Goal: Task Accomplishment & Management: Complete application form

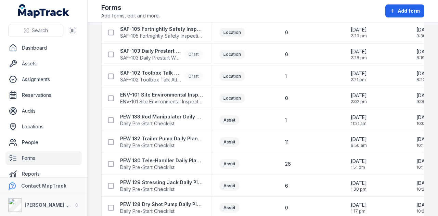
scroll to position [275, 0]
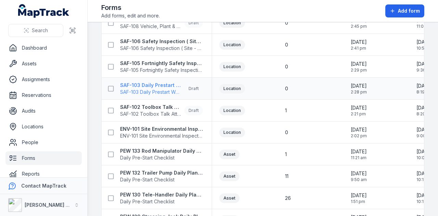
click at [168, 83] on strong "SAF-103 Daily Prestart Work Briefing Attendance Register" at bounding box center [151, 85] width 62 height 7
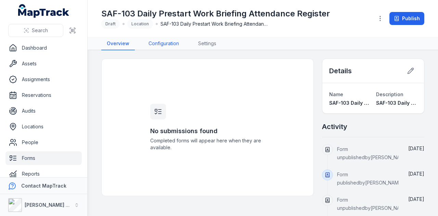
click at [163, 45] on link "Configuration" at bounding box center [163, 43] width 41 height 13
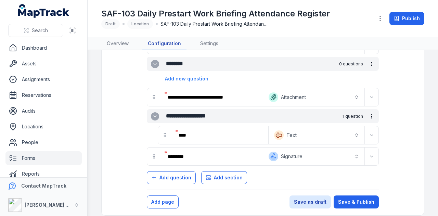
scroll to position [149, 0]
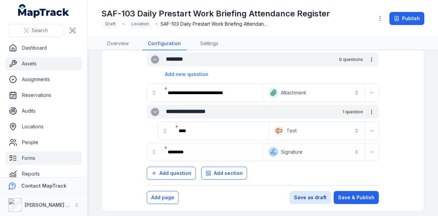
click at [42, 63] on link "Assets" at bounding box center [43, 64] width 76 height 14
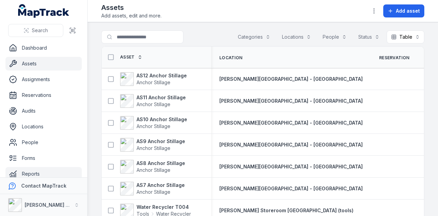
click at [35, 172] on link "Reports" at bounding box center [43, 174] width 76 height 14
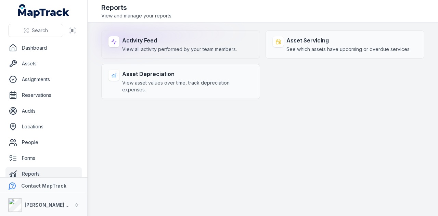
click at [205, 40] on strong "Activity Feed" at bounding box center [179, 40] width 115 height 8
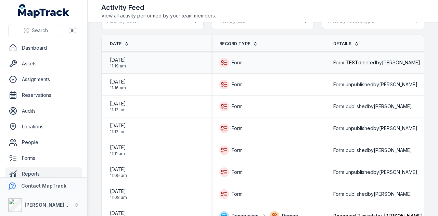
scroll to position [17, 0]
click at [42, 159] on link "Forms" at bounding box center [43, 158] width 76 height 14
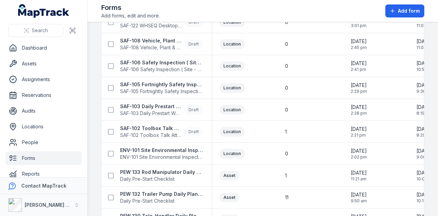
scroll to position [239, 0]
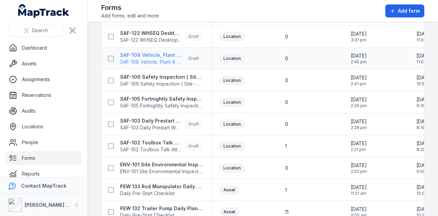
click at [166, 54] on strong "SAF-108 Vehicle, Plant & Equipment Damage - Incident Report and Investigation F…" at bounding box center [151, 55] width 62 height 7
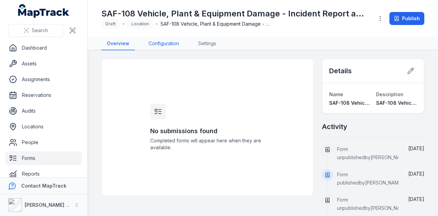
click at [169, 39] on link "Configuration" at bounding box center [163, 43] width 41 height 13
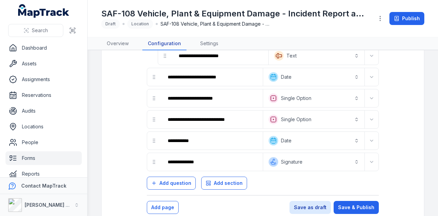
scroll to position [1050, 0]
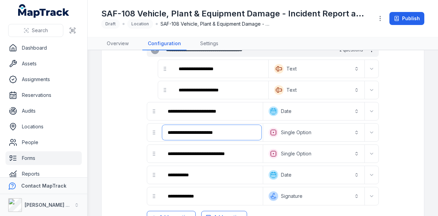
click at [226, 125] on input "**********" at bounding box center [211, 132] width 99 height 15
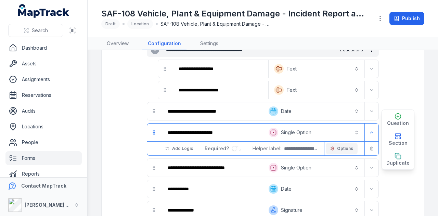
click at [341, 143] on button "Options" at bounding box center [341, 149] width 32 height 12
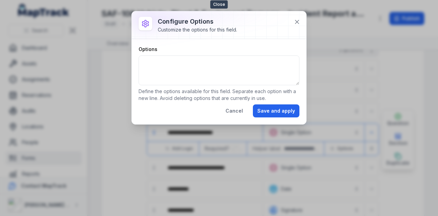
click at [297, 15] on div at bounding box center [219, 24] width 174 height 27
click at [297, 18] on icon at bounding box center [296, 21] width 7 height 7
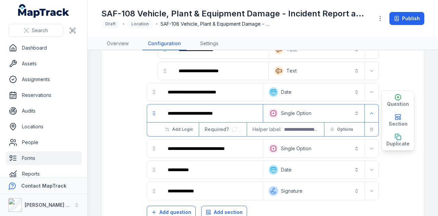
scroll to position [1098, 0]
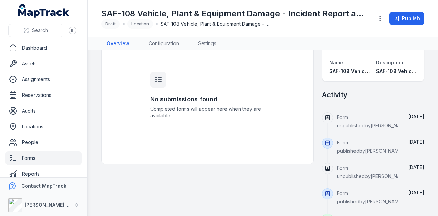
scroll to position [18, 0]
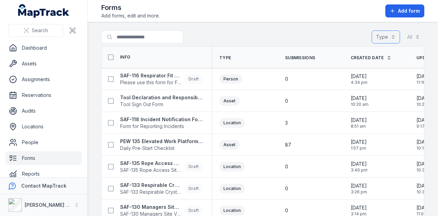
click at [376, 37] on button "Type" at bounding box center [385, 36] width 28 height 13
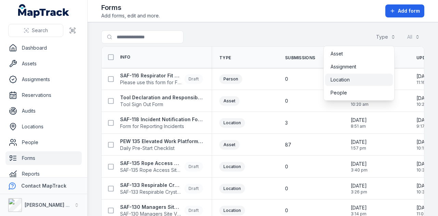
click at [358, 76] on div "Location" at bounding box center [358, 79] width 57 height 7
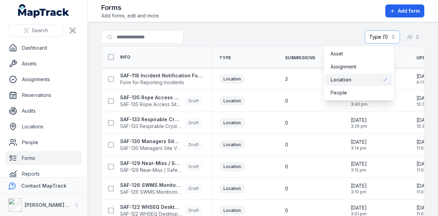
click at [243, 23] on main "Search for forms Type (1) ******** All Info Type Submissions Created Date Updat…" at bounding box center [263, 119] width 350 height 194
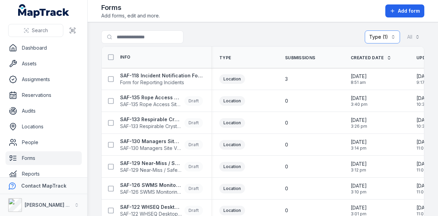
click at [388, 39] on button "Type (1) ********" at bounding box center [381, 36] width 35 height 13
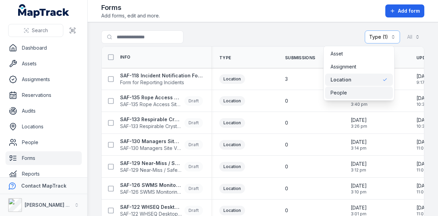
click at [352, 91] on div "People" at bounding box center [358, 92] width 57 height 7
click at [314, 25] on main "**********" at bounding box center [263, 119] width 350 height 194
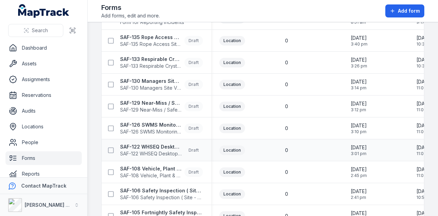
scroll to position [116, 0]
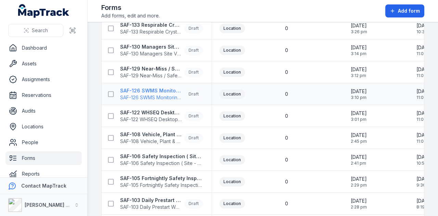
click at [167, 89] on strong "SAF-126 SWMS Monitoring Record" at bounding box center [151, 90] width 62 height 7
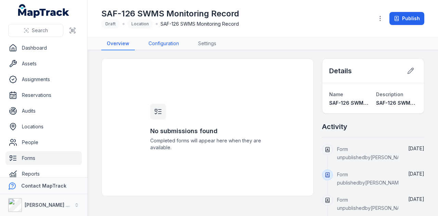
click at [165, 45] on link "Configuration" at bounding box center [163, 43] width 41 height 13
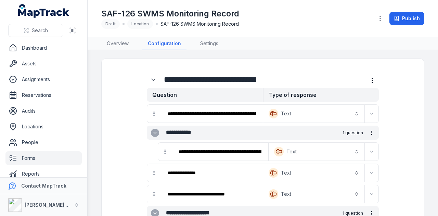
click at [185, 90] on strong "Question" at bounding box center [205, 95] width 116 height 14
click at [226, 111] on input "**********" at bounding box center [211, 113] width 99 height 15
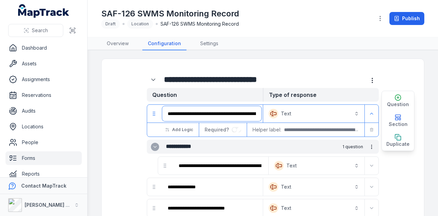
click at [253, 113] on input "**********" at bounding box center [211, 113] width 99 height 15
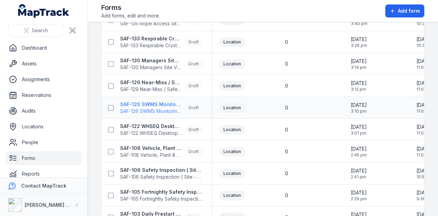
scroll to position [68, 0]
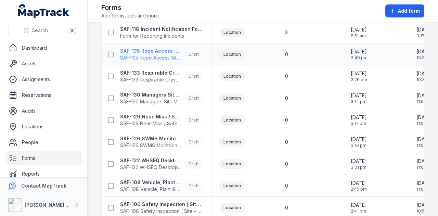
click at [166, 52] on strong "SAF-135 Rope Access Site Inspection" at bounding box center [151, 51] width 62 height 7
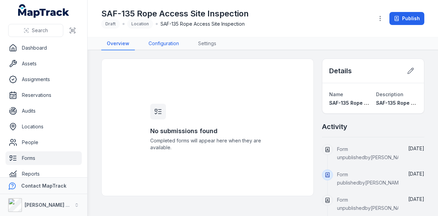
click at [170, 45] on link "Configuration" at bounding box center [163, 43] width 41 height 13
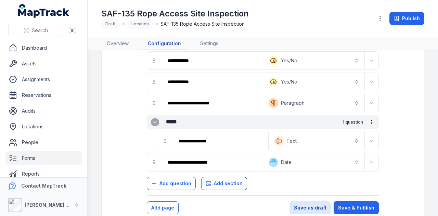
scroll to position [933, 0]
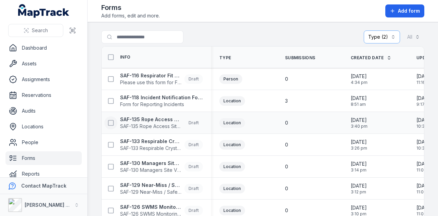
click at [112, 121] on icon at bounding box center [110, 122] width 7 height 7
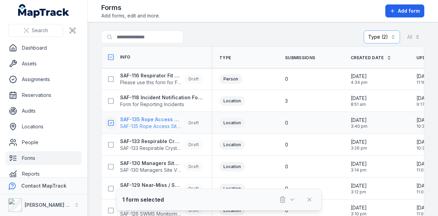
scroll to position [34, 0]
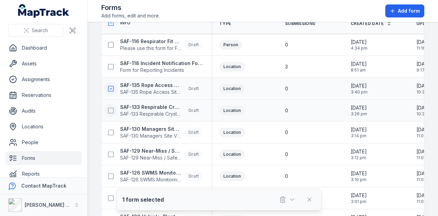
click at [111, 109] on icon at bounding box center [110, 110] width 7 height 7
click at [111, 110] on icon at bounding box center [111, 110] width 2 height 1
click at [111, 86] on icon at bounding box center [110, 88] width 7 height 7
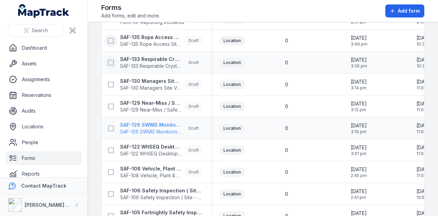
scroll to position [48, 0]
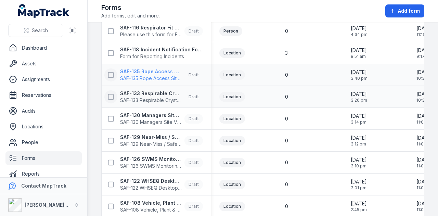
click at [162, 71] on strong "SAF-135 Rope Access Site Inspection" at bounding box center [151, 71] width 62 height 7
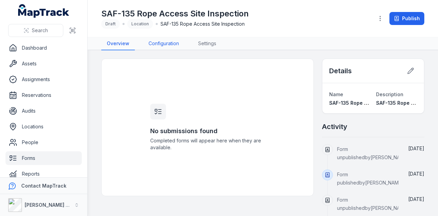
click at [171, 44] on link "Configuration" at bounding box center [163, 43] width 41 height 13
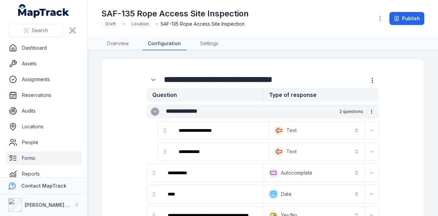
scroll to position [34, 0]
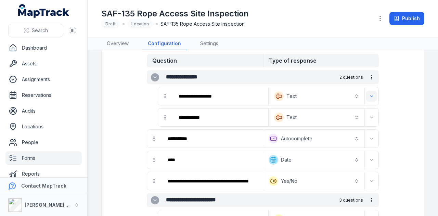
click at [369, 95] on button "Expand" at bounding box center [371, 96] width 11 height 11
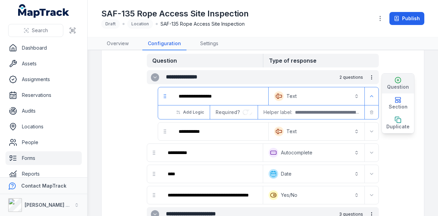
click at [397, 84] on span "Question" at bounding box center [398, 86] width 22 height 7
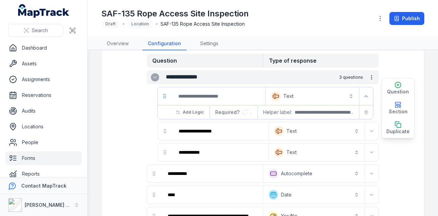
drag, startPoint x: 164, startPoint y: 117, endPoint x: 163, endPoint y: 94, distance: 22.6
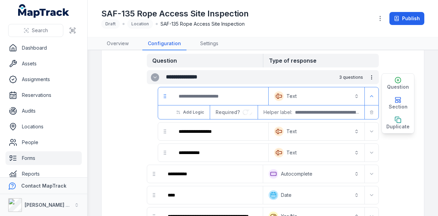
click at [186, 95] on input ":r4ei:-form-item-label" at bounding box center [220, 96] width 94 height 15
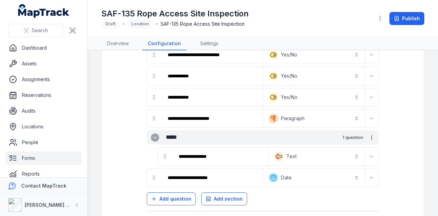
scroll to position [1173, 0]
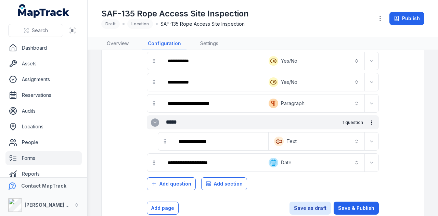
type input "*******"
click at [369, 120] on icon "more-detail" at bounding box center [371, 122] width 5 height 5
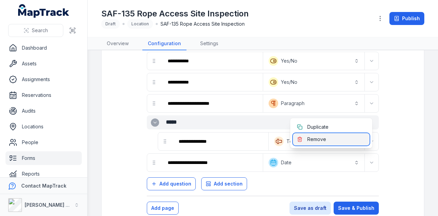
click at [313, 140] on div "Remove" at bounding box center [331, 139] width 77 height 12
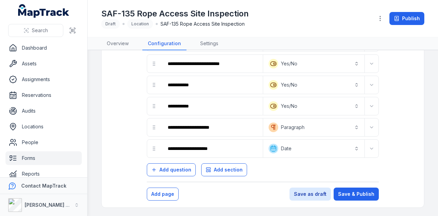
scroll to position [1135, 0]
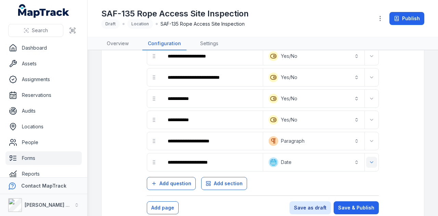
click at [369, 159] on icon "Expand" at bounding box center [371, 161] width 5 height 5
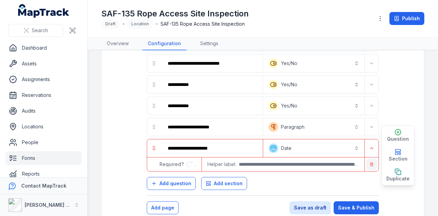
click at [369, 162] on icon "button" at bounding box center [371, 164] width 4 height 4
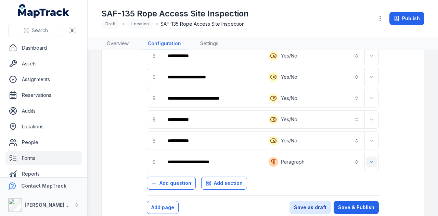
click at [369, 159] on icon "Expand" at bounding box center [371, 161] width 5 height 5
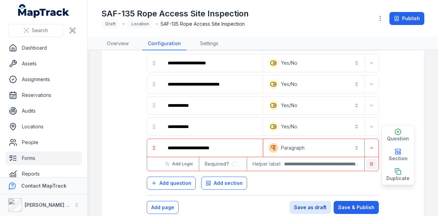
click at [367, 158] on button "button" at bounding box center [371, 163] width 11 height 11
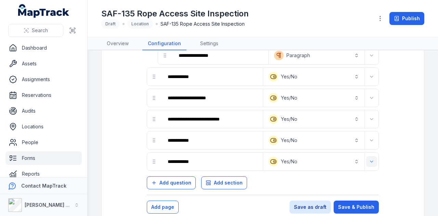
click at [366, 156] on button "Expand" at bounding box center [371, 161] width 11 height 11
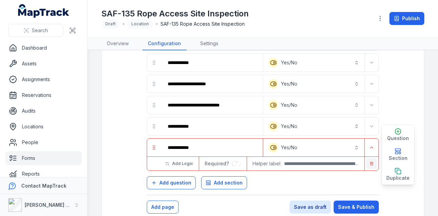
click at [369, 158] on button "button" at bounding box center [371, 163] width 11 height 11
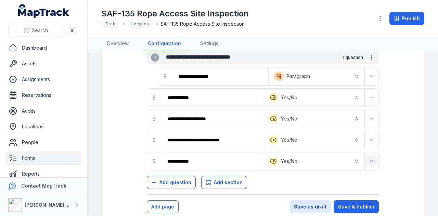
click at [367, 156] on button "Expand" at bounding box center [371, 161] width 11 height 11
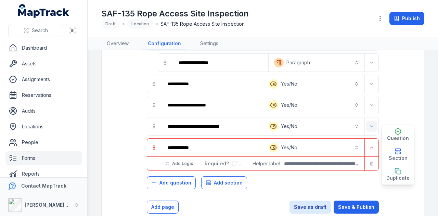
drag, startPoint x: 368, startPoint y: 154, endPoint x: 367, endPoint y: 148, distance: 5.5
click at [367, 158] on button "button" at bounding box center [371, 163] width 11 height 11
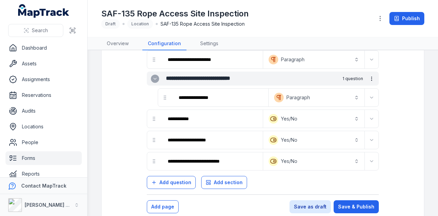
click at [366, 152] on div "**********" at bounding box center [321, 161] width 116 height 18
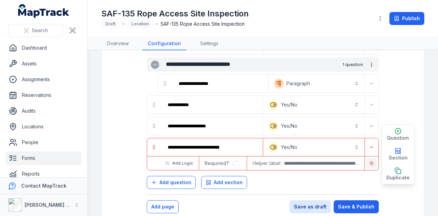
click at [366, 158] on button "button" at bounding box center [371, 163] width 11 height 11
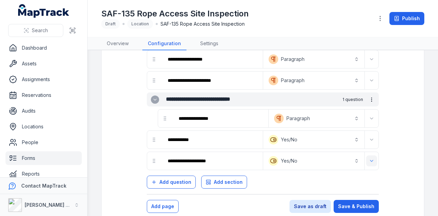
click at [366, 155] on button "Expand" at bounding box center [371, 160] width 11 height 11
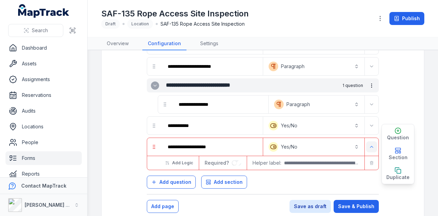
click at [369, 161] on icon "button" at bounding box center [371, 163] width 4 height 4
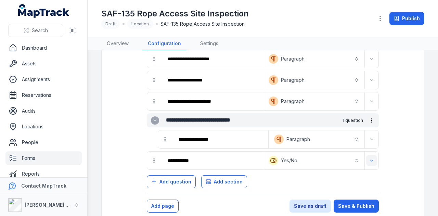
click at [369, 158] on icon "Expand" at bounding box center [371, 160] width 5 height 5
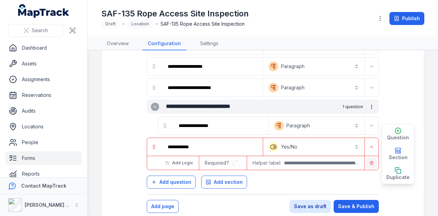
click at [369, 161] on icon "button" at bounding box center [371, 163] width 4 height 4
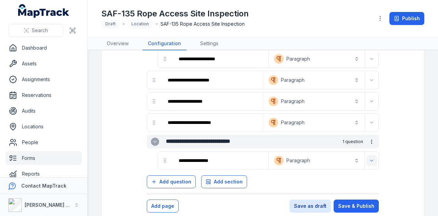
click at [370, 160] on icon "Expand" at bounding box center [371, 160] width 3 height 1
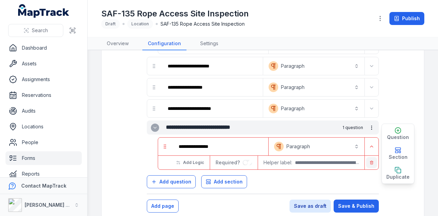
click at [369, 160] on icon "button" at bounding box center [371, 162] width 4 height 4
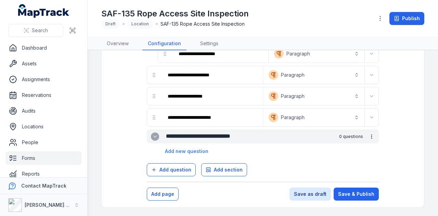
scroll to position [968, 0]
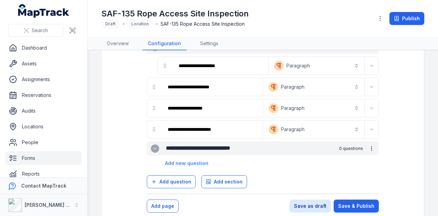
click at [368, 143] on button "more-detail" at bounding box center [371, 149] width 12 height 12
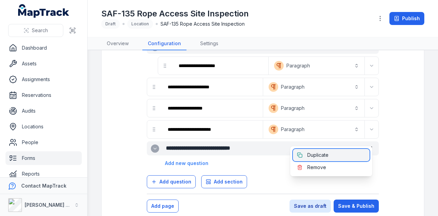
click at [364, 159] on div "Duplicate" at bounding box center [331, 155] width 77 height 12
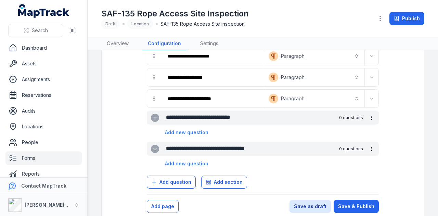
scroll to position [0, 0]
click at [367, 143] on button "more-detail" at bounding box center [371, 149] width 12 height 12
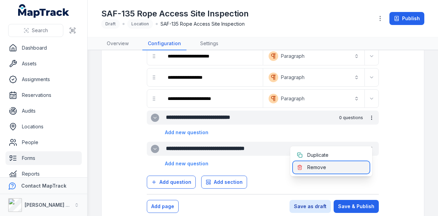
drag, startPoint x: 357, startPoint y: 165, endPoint x: 362, endPoint y: 152, distance: 14.0
click at [357, 163] on div "Remove" at bounding box center [331, 167] width 77 height 12
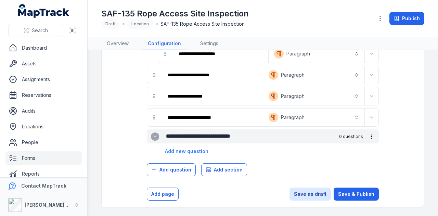
scroll to position [968, 0]
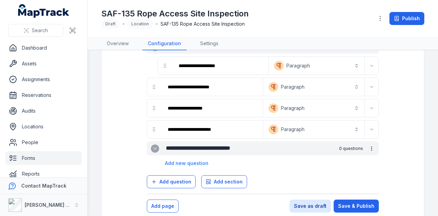
click at [371, 146] on circle "more-detail" at bounding box center [371, 146] width 0 height 0
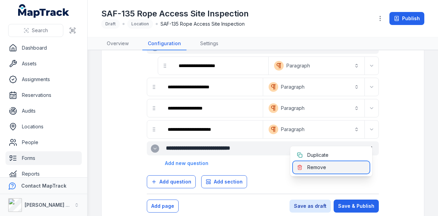
click at [357, 161] on div "Remove" at bounding box center [331, 167] width 77 height 12
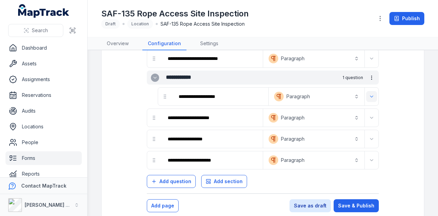
click at [369, 94] on icon "Expand" at bounding box center [371, 96] width 5 height 5
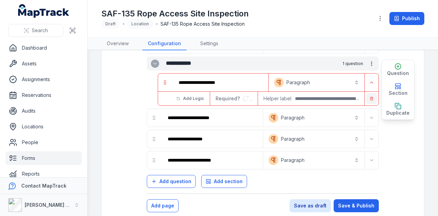
click at [369, 96] on icon "button" at bounding box center [371, 98] width 4 height 4
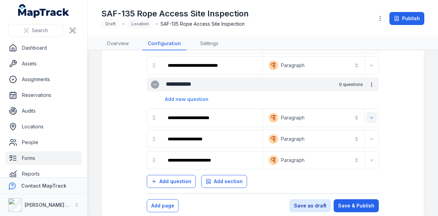
click at [369, 115] on icon "Expand" at bounding box center [371, 117] width 5 height 5
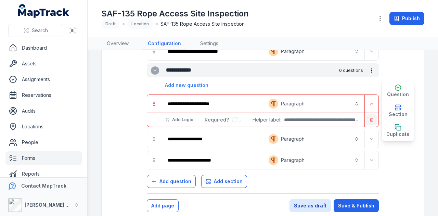
click at [367, 114] on button "button" at bounding box center [371, 119] width 11 height 11
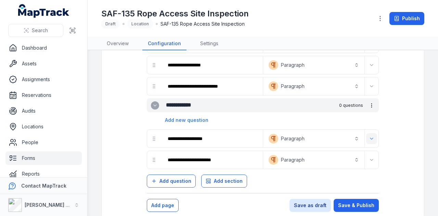
click at [366, 133] on button "Expand" at bounding box center [371, 138] width 11 height 11
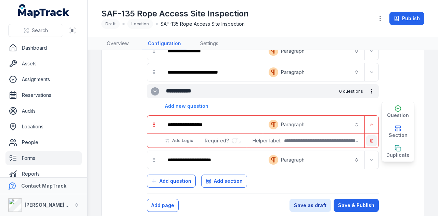
click at [370, 139] on icon "button" at bounding box center [371, 140] width 2 height 3
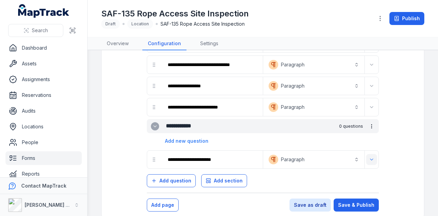
click at [369, 157] on icon "Expand" at bounding box center [371, 159] width 5 height 5
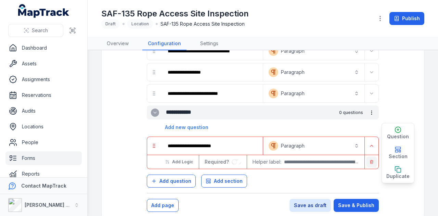
click at [369, 156] on button "button" at bounding box center [371, 161] width 11 height 11
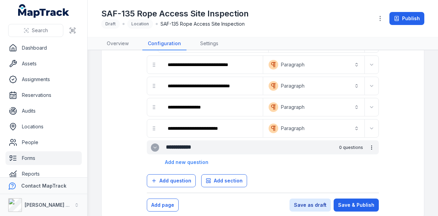
click at [369, 145] on icon "more-detail" at bounding box center [371, 147] width 5 height 5
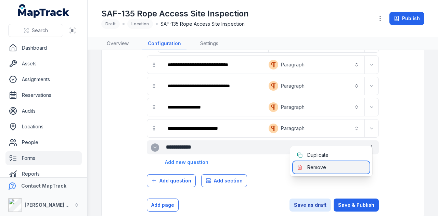
click at [356, 162] on div "Remove" at bounding box center [331, 167] width 77 height 12
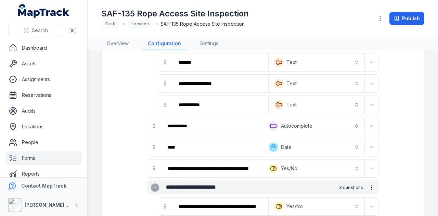
scroll to position [68, 0]
click at [366, 82] on button "Expand" at bounding box center [371, 83] width 11 height 11
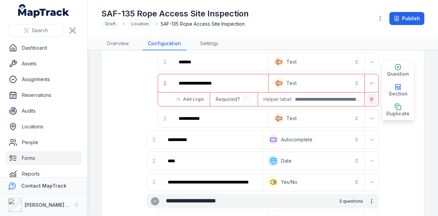
click at [368, 102] on button "button" at bounding box center [371, 99] width 11 height 11
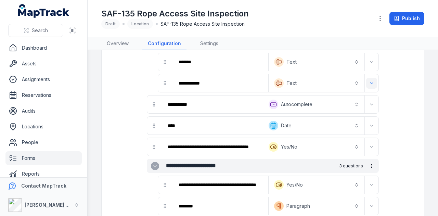
click at [366, 86] on button "Expand" at bounding box center [371, 83] width 11 height 11
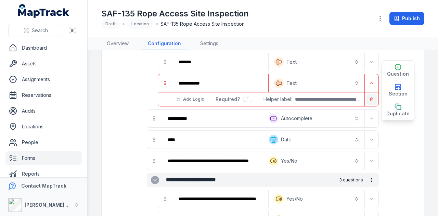
click at [369, 97] on icon "button" at bounding box center [371, 99] width 4 height 4
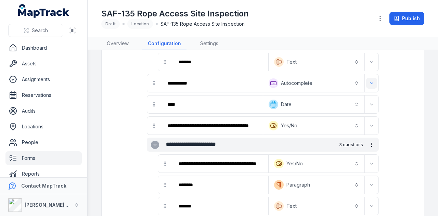
drag, startPoint x: 367, startPoint y: 92, endPoint x: 366, endPoint y: 86, distance: 5.3
click at [369, 84] on icon "Expand" at bounding box center [371, 82] width 5 height 5
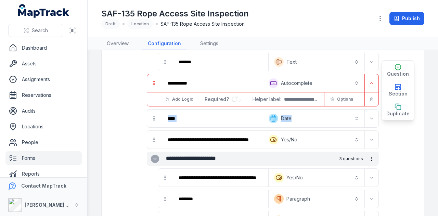
drag, startPoint x: 366, startPoint y: 97, endPoint x: 367, endPoint y: 93, distance: 4.0
click at [369, 97] on icon "button" at bounding box center [371, 99] width 4 height 4
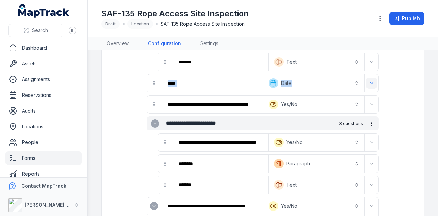
click at [369, 85] on icon "Expand" at bounding box center [371, 82] width 5 height 5
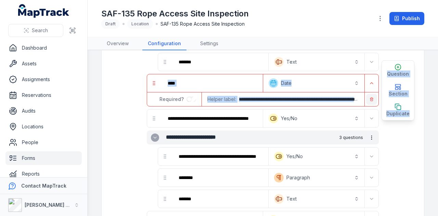
click at [370, 98] on icon "button" at bounding box center [371, 99] width 2 height 3
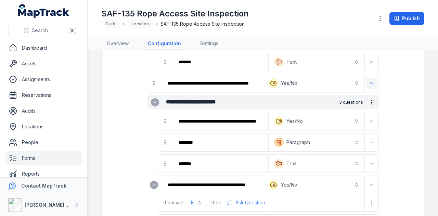
click at [369, 81] on icon "Expand" at bounding box center [371, 82] width 5 height 5
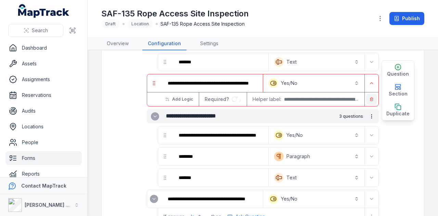
click at [369, 100] on button "button" at bounding box center [371, 99] width 11 height 11
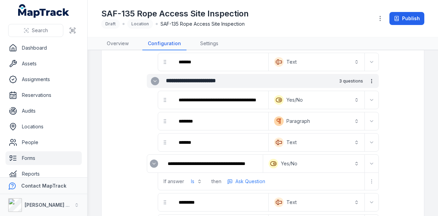
click at [369, 82] on icon "more-detail" at bounding box center [371, 80] width 5 height 5
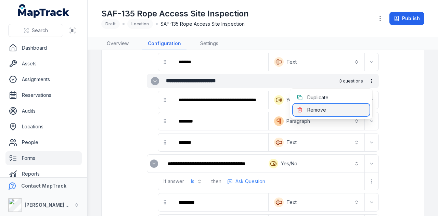
click at [356, 112] on div "Remove" at bounding box center [331, 110] width 77 height 12
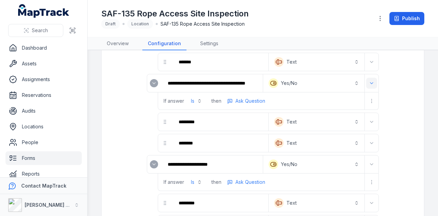
click at [369, 83] on icon "Expand" at bounding box center [371, 82] width 5 height 5
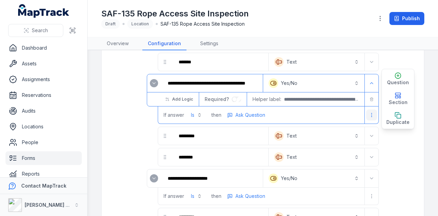
click at [366, 111] on button "more-detail" at bounding box center [371, 114] width 11 height 11
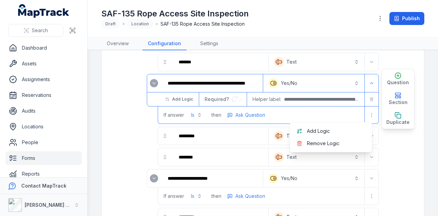
click at [367, 97] on div "**********" at bounding box center [263, 99] width 232 height 50
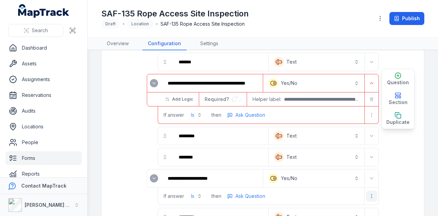
click at [369, 99] on icon "button" at bounding box center [371, 99] width 4 height 4
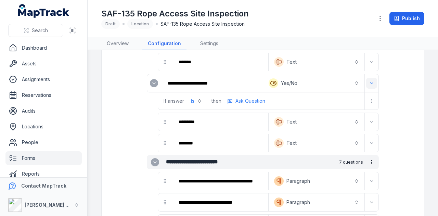
click at [370, 83] on icon "Expand" at bounding box center [371, 82] width 3 height 1
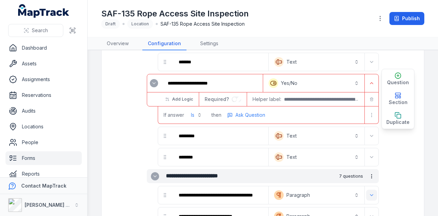
click at [369, 97] on icon "button" at bounding box center [371, 99] width 4 height 4
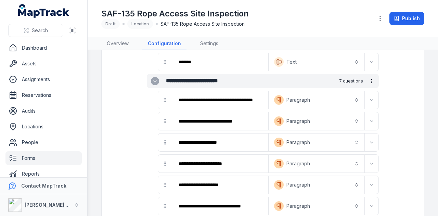
click at [369, 78] on icon "more-detail" at bounding box center [371, 80] width 5 height 5
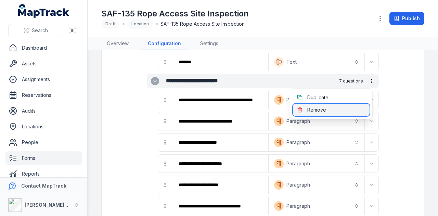
click at [360, 106] on div "Remove" at bounding box center [331, 110] width 77 height 12
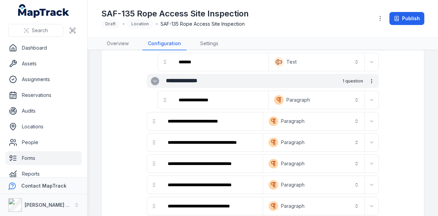
click at [369, 79] on icon "more-detail" at bounding box center [371, 80] width 5 height 5
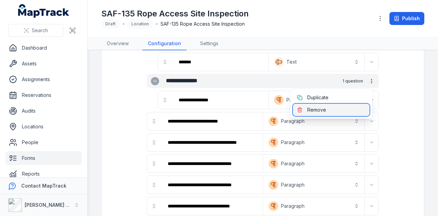
click at [355, 107] on div "Remove" at bounding box center [331, 110] width 77 height 12
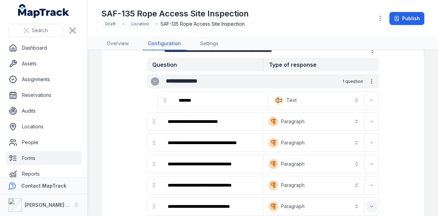
scroll to position [103, 0]
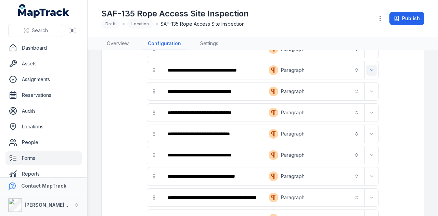
click at [369, 70] on icon "Expand" at bounding box center [371, 69] width 5 height 5
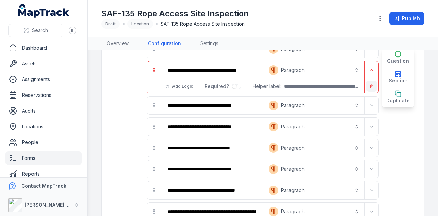
click at [370, 86] on icon "button" at bounding box center [371, 86] width 2 height 3
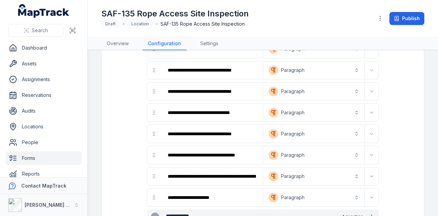
click at [366, 86] on button "Expand" at bounding box center [371, 91] width 11 height 11
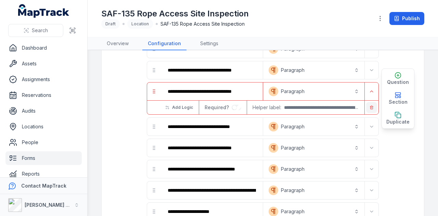
click at [366, 102] on button "button" at bounding box center [371, 107] width 11 height 11
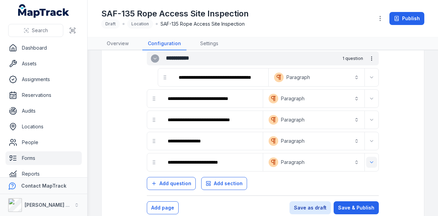
click at [366, 157] on button "Expand" at bounding box center [371, 162] width 11 height 11
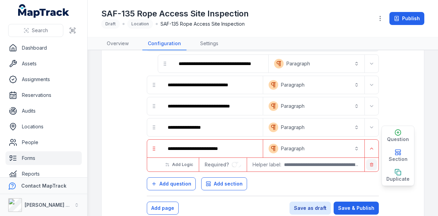
click at [366, 159] on button "button" at bounding box center [371, 164] width 11 height 11
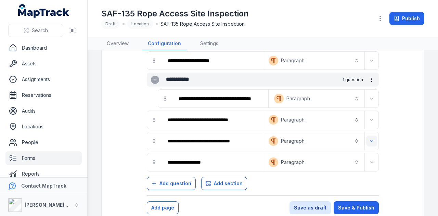
click at [369, 138] on icon "Expand" at bounding box center [371, 140] width 5 height 5
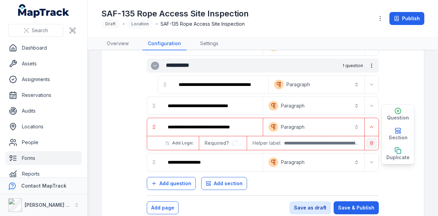
click at [366, 142] on button "button" at bounding box center [371, 142] width 11 height 11
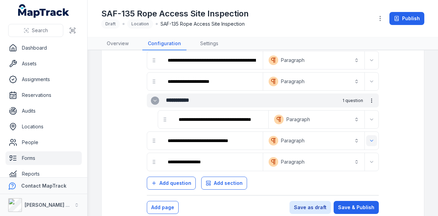
click at [369, 138] on icon "Expand" at bounding box center [371, 140] width 5 height 5
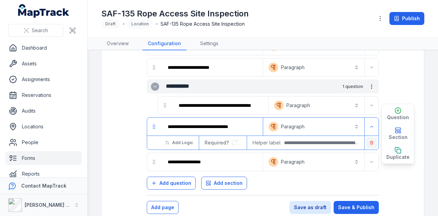
drag, startPoint x: 366, startPoint y: 147, endPoint x: 366, endPoint y: 141, distance: 6.2
click at [366, 146] on div "**********" at bounding box center [263, 32] width 232 height 278
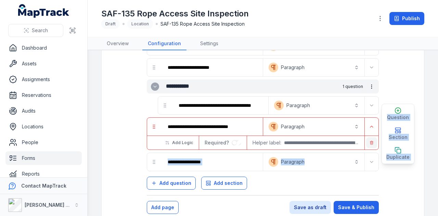
click at [371, 143] on line "button" at bounding box center [371, 143] width 0 height 1
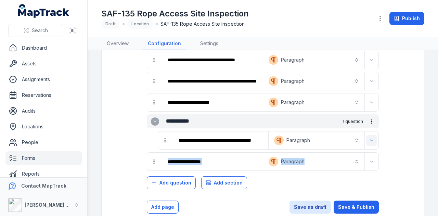
click at [369, 137] on icon "Expand" at bounding box center [371, 139] width 5 height 5
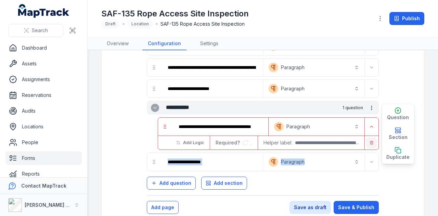
click at [366, 144] on button "button" at bounding box center [371, 142] width 11 height 11
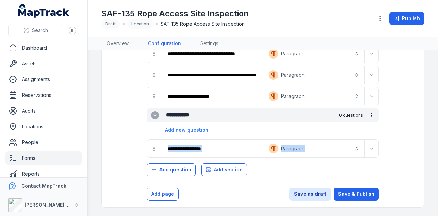
scroll to position [170, 0]
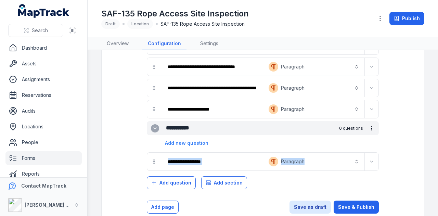
click at [369, 126] on icon "more-detail" at bounding box center [371, 127] width 5 height 5
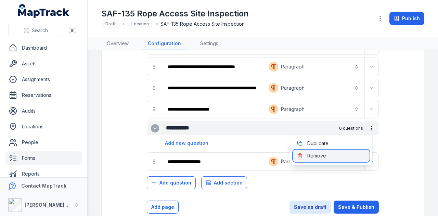
drag, startPoint x: 352, startPoint y: 154, endPoint x: 356, endPoint y: 151, distance: 4.6
click at [352, 154] on div "Remove" at bounding box center [331, 155] width 77 height 12
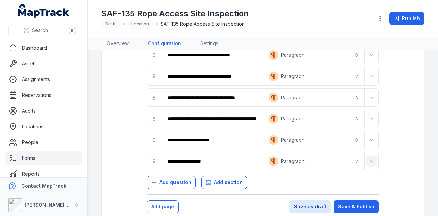
click at [369, 158] on icon "Expand" at bounding box center [371, 160] width 5 height 5
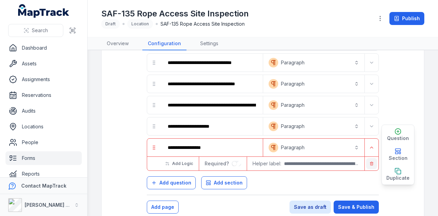
click at [369, 160] on button "button" at bounding box center [371, 163] width 11 height 11
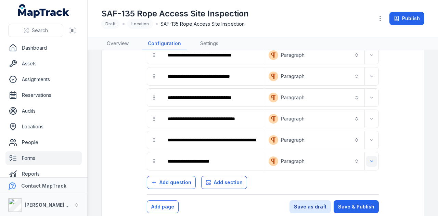
click at [369, 158] on icon "Expand" at bounding box center [371, 160] width 5 height 5
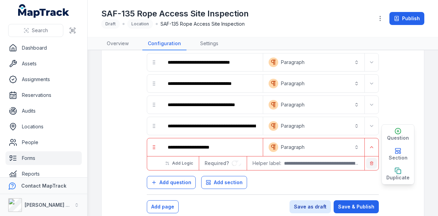
click at [369, 161] on icon "button" at bounding box center [371, 163] width 4 height 4
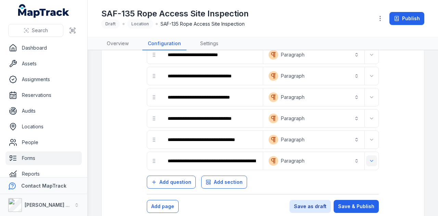
click at [369, 160] on icon "Expand" at bounding box center [371, 160] width 5 height 5
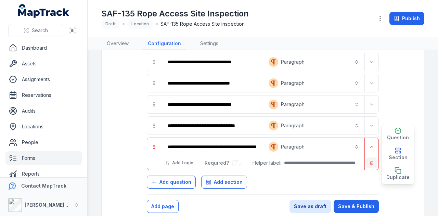
click at [366, 163] on button "button" at bounding box center [371, 162] width 11 height 11
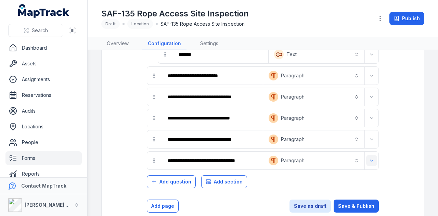
click at [369, 158] on icon "Expand" at bounding box center [371, 160] width 5 height 5
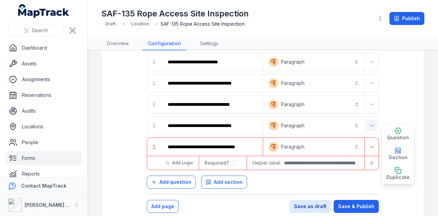
click at [367, 164] on button "button" at bounding box center [371, 162] width 11 height 11
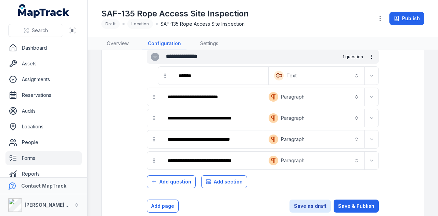
click at [366, 151] on div "**********" at bounding box center [321, 160] width 116 height 18
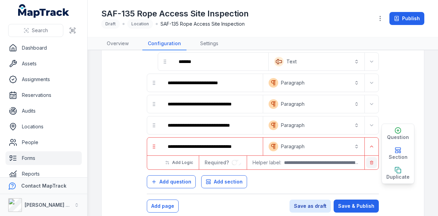
click at [366, 157] on button "button" at bounding box center [371, 162] width 11 height 11
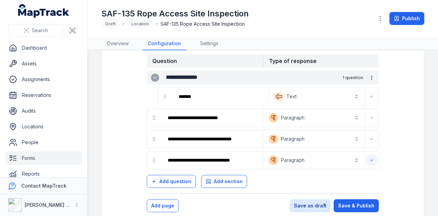
click at [366, 155] on button "Expand" at bounding box center [371, 160] width 11 height 11
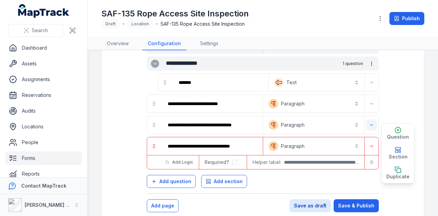
click at [370, 161] on icon "button" at bounding box center [371, 162] width 2 height 3
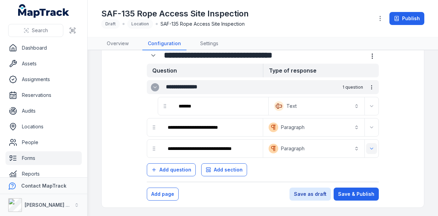
scroll to position [13, 0]
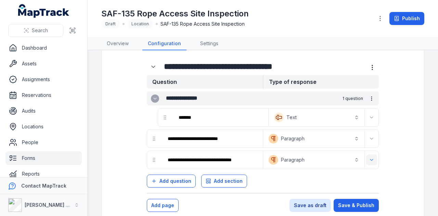
click at [369, 157] on icon "Expand" at bounding box center [371, 159] width 5 height 5
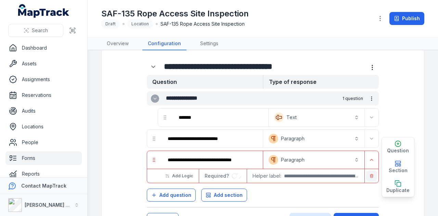
click at [366, 171] on button "button" at bounding box center [371, 175] width 11 height 11
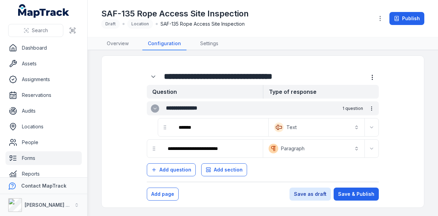
scroll to position [0, 0]
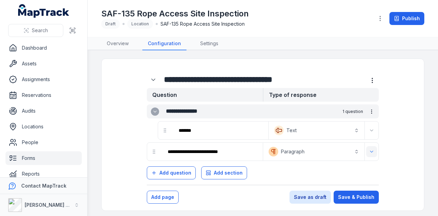
click at [369, 152] on icon "Expand" at bounding box center [371, 151] width 5 height 5
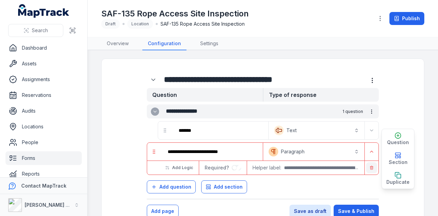
click at [369, 168] on icon "button" at bounding box center [371, 167] width 4 height 4
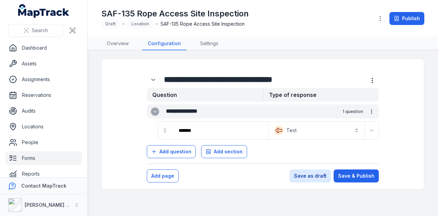
drag, startPoint x: 220, startPoint y: 112, endPoint x: 111, endPoint y: 115, distance: 108.8
click at [111, 115] on form "**********" at bounding box center [262, 124] width 308 height 117
type input "**********"
click at [375, 128] on button "Expand" at bounding box center [371, 130] width 11 height 11
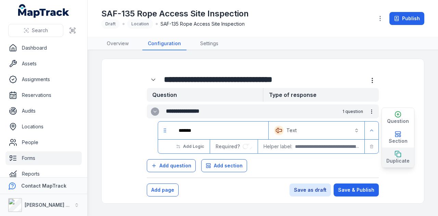
click at [395, 155] on icon "button" at bounding box center [397, 153] width 7 height 7
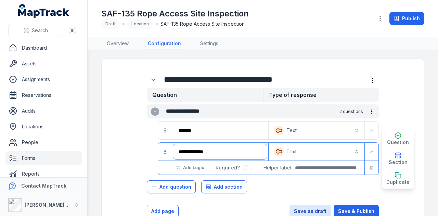
drag, startPoint x: 222, startPoint y: 148, endPoint x: 196, endPoint y: 153, distance: 25.7
click at [196, 153] on input "**********" at bounding box center [220, 151] width 94 height 15
type input "*"
type input "********"
click at [326, 130] on button "Text *******" at bounding box center [316, 130] width 93 height 15
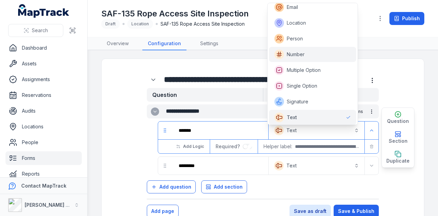
scroll to position [81, 0]
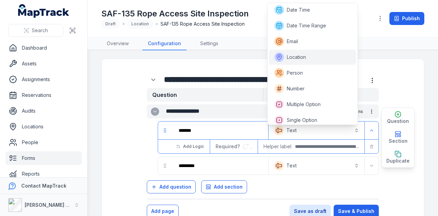
click at [322, 55] on div "Location" at bounding box center [312, 57] width 77 height 10
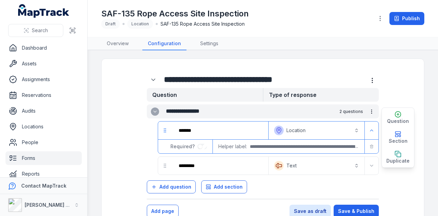
click at [395, 91] on div "**********" at bounding box center [262, 135] width 297 height 139
click at [419, 183] on main "**********" at bounding box center [263, 132] width 350 height 165
click at [366, 164] on button "Expand" at bounding box center [371, 165] width 11 height 11
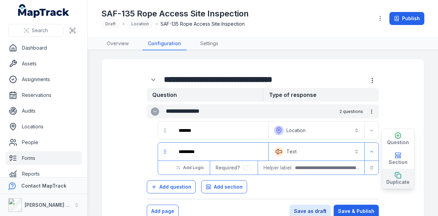
click at [397, 180] on span "Duplicate" at bounding box center [397, 181] width 23 height 7
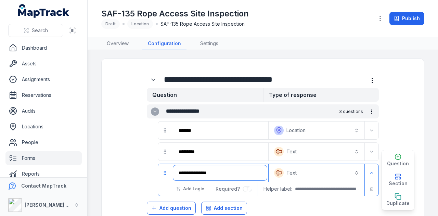
paste input "**********"
drag, startPoint x: 213, startPoint y: 172, endPoint x: 225, endPoint y: 170, distance: 12.5
click at [214, 172] on input "**********" at bounding box center [218, 172] width 91 height 15
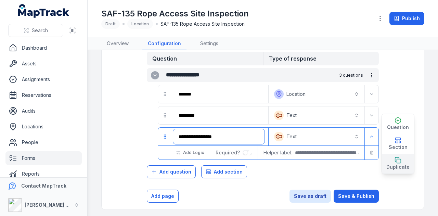
type input "**********"
click at [401, 167] on span "Duplicate" at bounding box center [397, 166] width 23 height 7
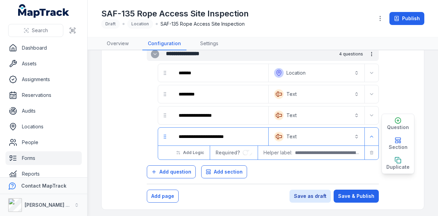
scroll to position [57, 0]
drag, startPoint x: 238, startPoint y: 136, endPoint x: 91, endPoint y: 144, distance: 147.9
click at [91, 144] on main "**********" at bounding box center [263, 132] width 350 height 165
type input "**********"
click at [335, 142] on button "Text *******" at bounding box center [316, 136] width 93 height 15
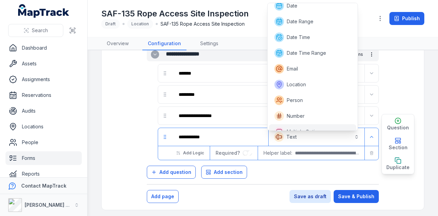
scroll to position [41, 0]
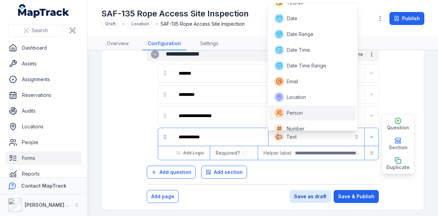
click at [311, 110] on div "Person" at bounding box center [312, 113] width 77 height 10
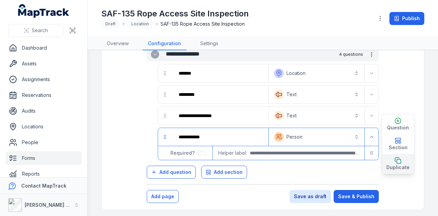
click at [392, 164] on span "Duplicate" at bounding box center [397, 167] width 23 height 7
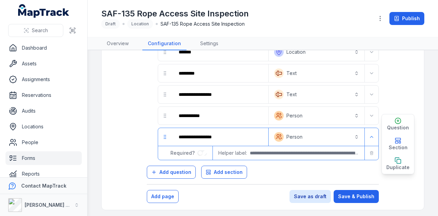
scroll to position [78, 0]
drag, startPoint x: 202, startPoint y: 137, endPoint x: 135, endPoint y: 138, distance: 66.7
click at [135, 138] on div "**********" at bounding box center [262, 89] width 297 height 202
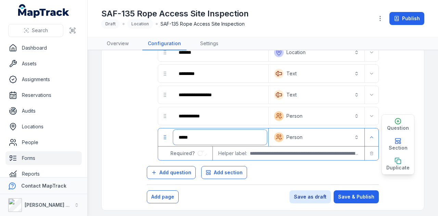
type input "****"
click at [333, 139] on button "**********" at bounding box center [316, 137] width 93 height 15
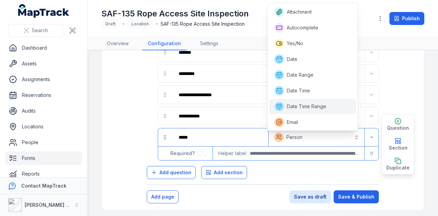
scroll to position [30, 0]
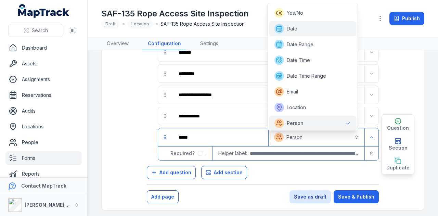
click at [319, 33] on div "Date" at bounding box center [312, 29] width 77 height 10
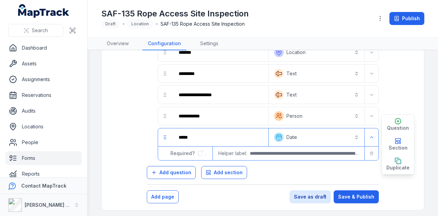
click at [406, 101] on div "**********" at bounding box center [262, 89] width 297 height 202
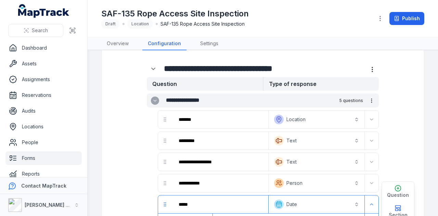
scroll to position [10, 0]
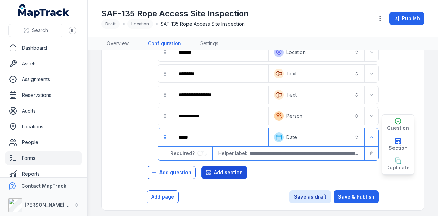
click at [230, 171] on span "Add section" at bounding box center [228, 172] width 29 height 7
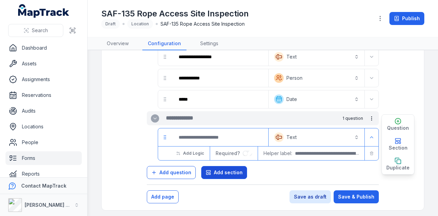
scroll to position [116, 0]
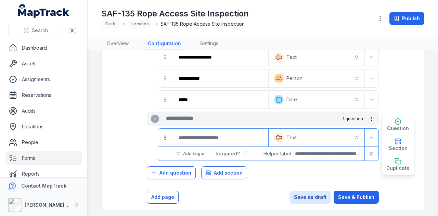
click at [191, 123] on div at bounding box center [207, 118] width 113 height 14
click at [191, 119] on input "text" at bounding box center [211, 118] width 90 height 8
click at [211, 137] on input ":r4kr:-form-item-label" at bounding box center [220, 137] width 94 height 15
click at [200, 117] on input "text" at bounding box center [211, 118] width 90 height 8
type input "**********"
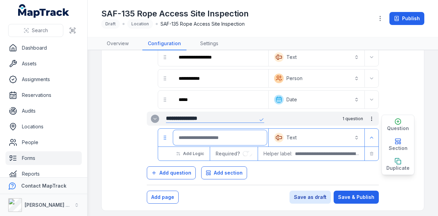
click at [219, 132] on input ":r4kr:-form-item-label" at bounding box center [220, 137] width 94 height 15
paste input "**********"
type input "**********"
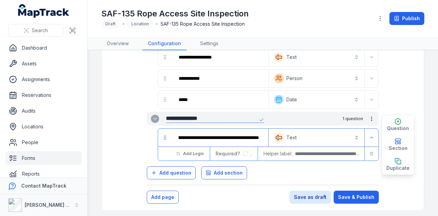
scroll to position [0, 0]
click at [337, 136] on button "Text *******" at bounding box center [316, 137] width 93 height 15
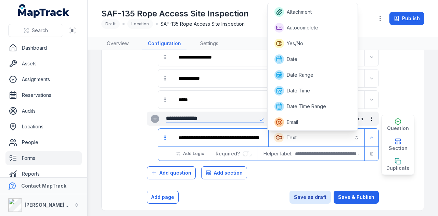
scroll to position [109, 0]
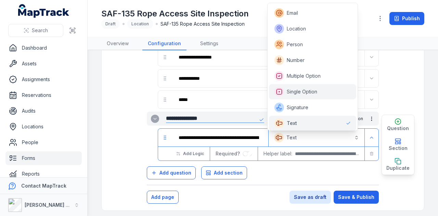
drag, startPoint x: 330, startPoint y: 91, endPoint x: 330, endPoint y: 94, distance: 3.4
click at [330, 91] on div "Single Option" at bounding box center [312, 92] width 77 height 10
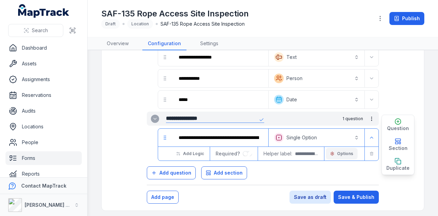
click at [338, 151] on span "Options" at bounding box center [345, 153] width 16 height 5
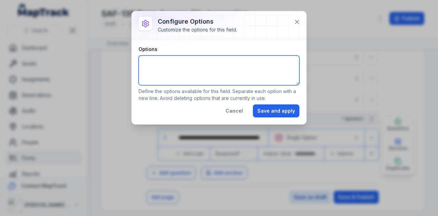
click at [196, 61] on textarea "Options" at bounding box center [218, 70] width 161 height 30
type textarea "*** ** ***"
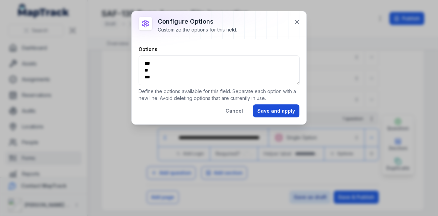
click at [278, 112] on button "Save and apply" at bounding box center [276, 110] width 46 height 13
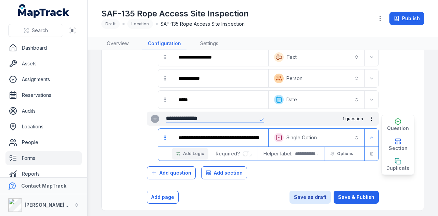
click at [190, 148] on button "Add Logic" at bounding box center [190, 154] width 37 height 12
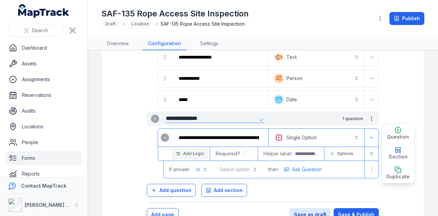
scroll to position [133, 0]
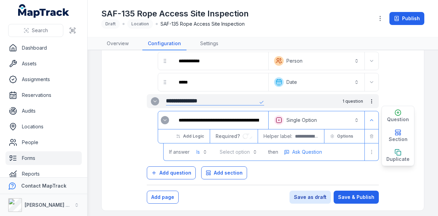
click at [248, 150] on button "Select option" at bounding box center [238, 152] width 46 height 12
click at [243, 178] on div "No" at bounding box center [238, 179] width 31 height 7
click at [309, 148] on span "Ask Question" at bounding box center [305, 151] width 30 height 7
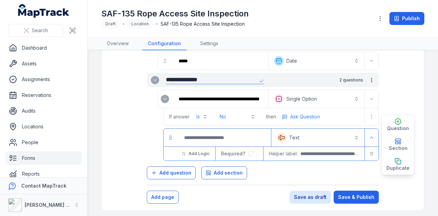
scroll to position [154, 0]
click at [227, 130] on input ":r4m6:-form-item-label" at bounding box center [223, 137] width 91 height 15
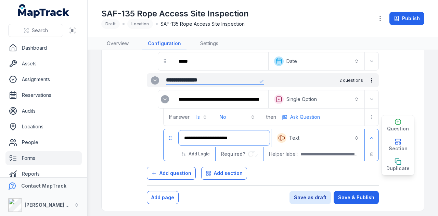
type input "**********"
click at [399, 165] on span "Duplicate" at bounding box center [397, 168] width 23 height 7
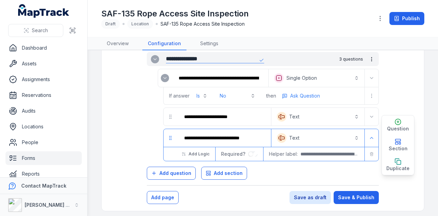
scroll to position [0, 0]
drag, startPoint x: 261, startPoint y: 134, endPoint x: 118, endPoint y: 133, distance: 143.3
click at [121, 136] on div "**********" at bounding box center [262, 41] width 297 height 300
type input "*******"
click at [294, 169] on div "Add question Add section" at bounding box center [263, 172] width 232 height 16
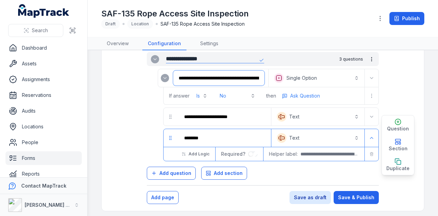
click at [257, 77] on input "**********" at bounding box center [218, 77] width 91 height 15
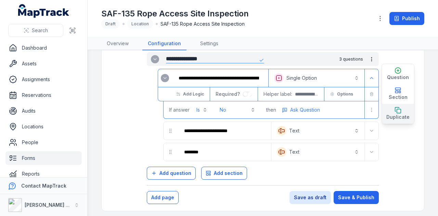
click at [405, 111] on button "Duplicate" at bounding box center [398, 114] width 32 height 20
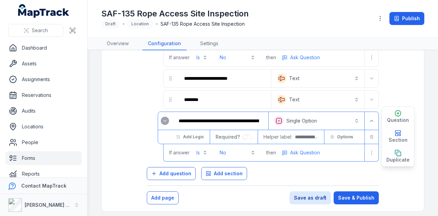
drag, startPoint x: 253, startPoint y: 117, endPoint x: 147, endPoint y: 122, distance: 105.8
click at [147, 122] on div "**********" at bounding box center [263, 136] width 232 height 50
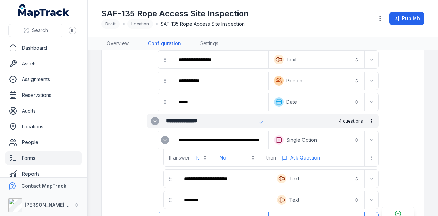
scroll to position [111, 0]
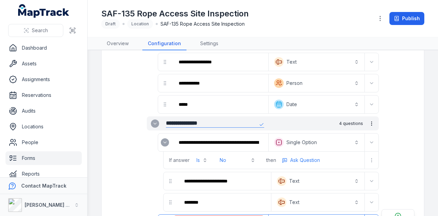
paste input "**********"
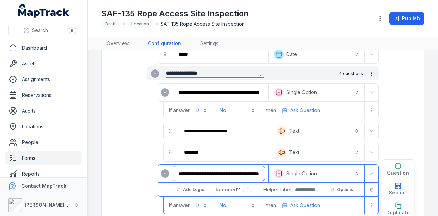
scroll to position [213, 0]
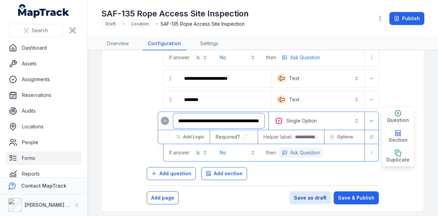
type input "**********"
click at [309, 154] on button "Ask Question" at bounding box center [301, 152] width 44 height 10
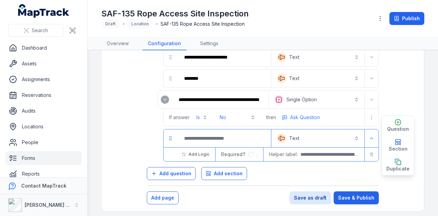
scroll to position [234, 0]
drag, startPoint x: 251, startPoint y: 57, endPoint x: 194, endPoint y: 55, distance: 56.8
click at [182, 57] on input "**********" at bounding box center [223, 57] width 91 height 15
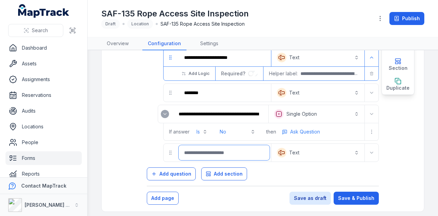
click at [210, 150] on input ":r4nb:-form-item-label" at bounding box center [223, 152] width 91 height 15
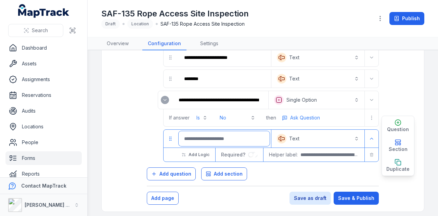
paste input "**********"
type input "**********"
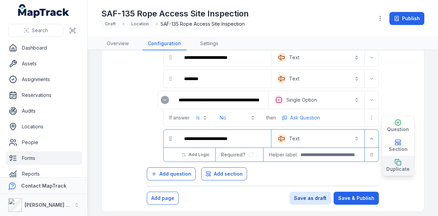
click at [389, 165] on span "Duplicate" at bounding box center [397, 168] width 23 height 7
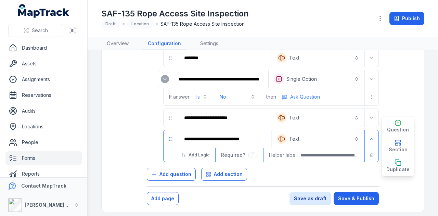
scroll to position [0, 0]
drag, startPoint x: 262, startPoint y: 138, endPoint x: 133, endPoint y: 138, distance: 128.9
click at [133, 138] on div "**********" at bounding box center [262, 1] width 297 height 381
type input "*******"
click at [321, 131] on button "Text *******" at bounding box center [317, 138] width 90 height 15
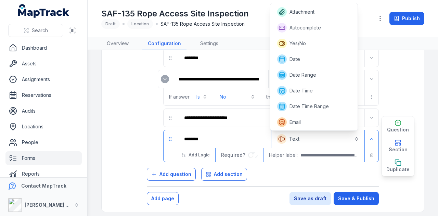
scroll to position [109, 0]
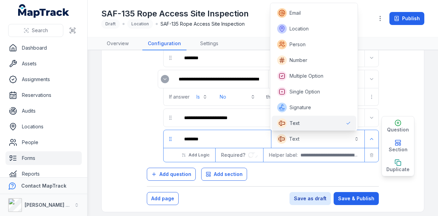
click at [321, 135] on button "Text *******" at bounding box center [317, 138] width 90 height 15
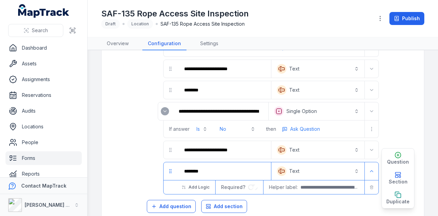
scroll to position [255, 0]
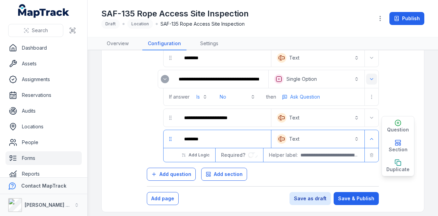
click at [369, 78] on button "Expand" at bounding box center [371, 79] width 11 height 11
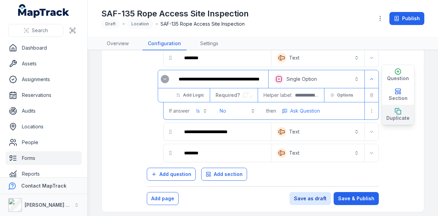
click at [395, 115] on span "Duplicate" at bounding box center [397, 118] width 23 height 7
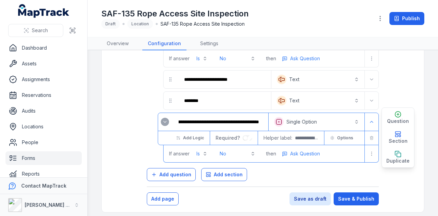
scroll to position [0, 0]
drag, startPoint x: 258, startPoint y: 118, endPoint x: 145, endPoint y: 126, distance: 113.8
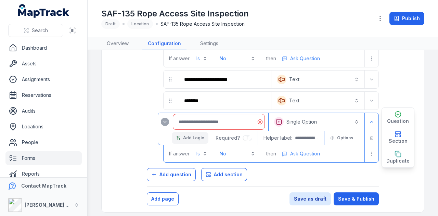
paste input "**********"
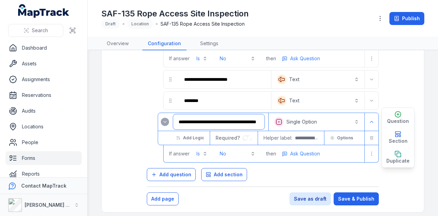
scroll to position [225, 0]
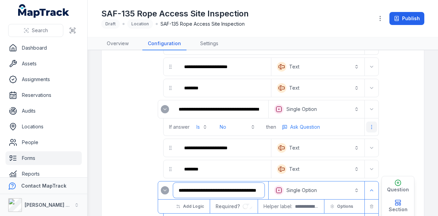
type input "**********"
click at [369, 125] on icon "more-detail" at bounding box center [371, 126] width 5 height 5
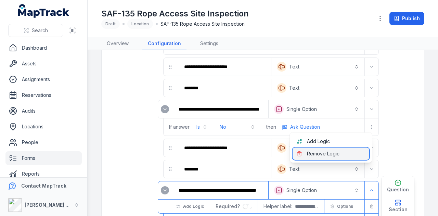
click at [334, 152] on div "Remove Logic" at bounding box center [330, 153] width 77 height 12
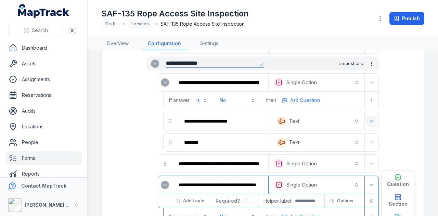
scroll to position [157, 0]
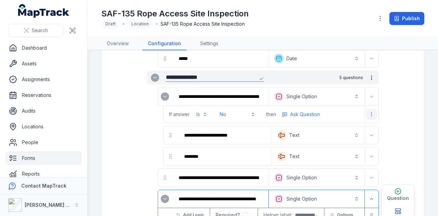
click at [369, 114] on button "more-detail" at bounding box center [371, 114] width 11 height 11
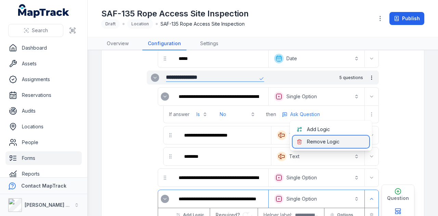
click at [347, 139] on div "Remove Logic" at bounding box center [330, 141] width 77 height 12
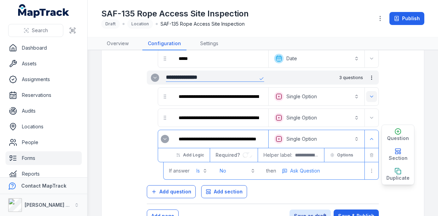
click at [371, 97] on button "Expand" at bounding box center [371, 96] width 11 height 11
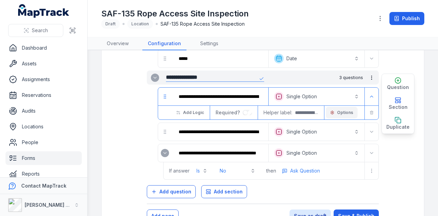
click at [348, 112] on span "Options" at bounding box center [345, 112] width 16 height 5
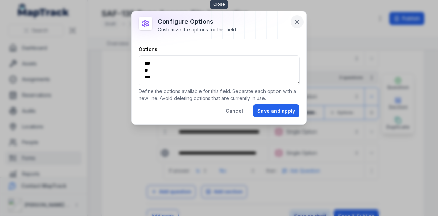
click at [299, 21] on icon at bounding box center [296, 21] width 7 height 7
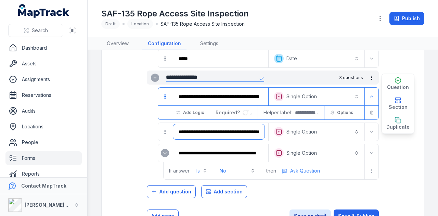
click at [249, 130] on input "**********" at bounding box center [218, 131] width 91 height 15
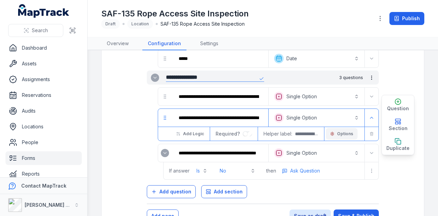
click at [346, 133] on span "Options" at bounding box center [345, 133] width 16 height 5
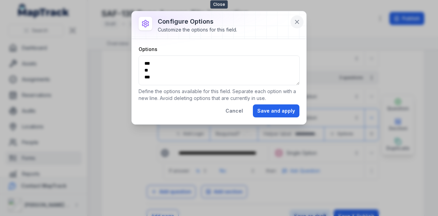
click at [301, 20] on button at bounding box center [296, 21] width 13 height 13
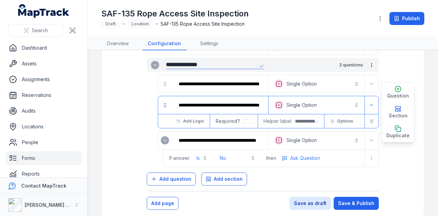
scroll to position [175, 0]
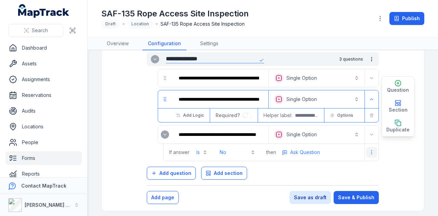
click at [369, 149] on icon "more-detail" at bounding box center [371, 151] width 5 height 5
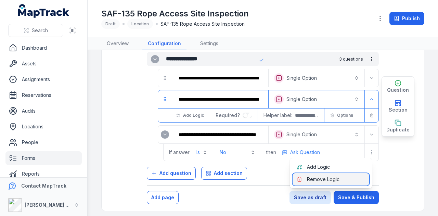
click at [336, 176] on div "Remove Logic" at bounding box center [330, 179] width 77 height 12
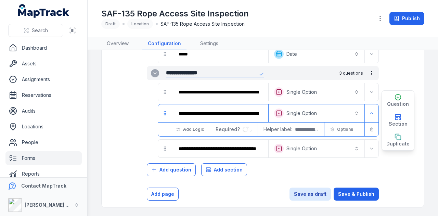
scroll to position [158, 0]
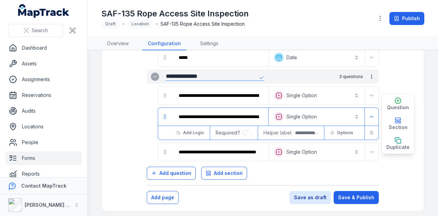
drag, startPoint x: 389, startPoint y: 161, endPoint x: 389, endPoint y: 155, distance: 5.8
click at [389, 159] on div "**********" at bounding box center [262, 49] width 297 height 283
click at [232, 147] on input "**********" at bounding box center [218, 151] width 91 height 15
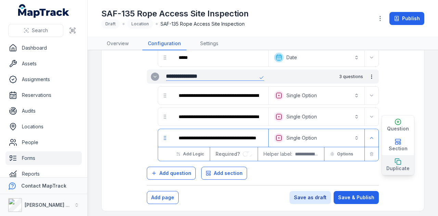
click at [394, 160] on icon "button" at bounding box center [397, 161] width 7 height 7
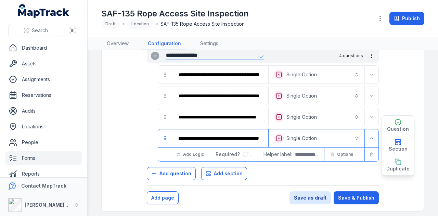
scroll to position [0, 0]
drag, startPoint x: 263, startPoint y: 133, endPoint x: 130, endPoint y: 138, distance: 133.4
click at [130, 138] on div "**********" at bounding box center [262, 39] width 297 height 304
paste input "**********"
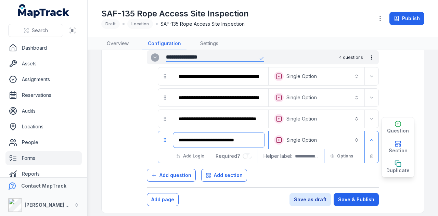
scroll to position [178, 0]
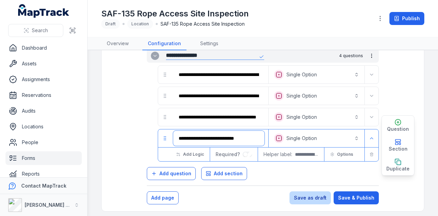
type input "**********"
click at [306, 191] on button "Save as draft" at bounding box center [309, 197] width 41 height 13
